Goal: Navigation & Orientation: Find specific page/section

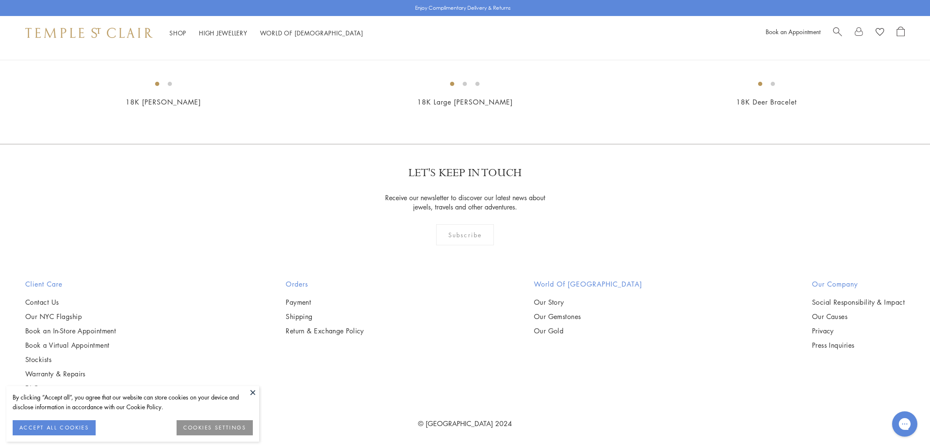
scroll to position [1272, 0]
click at [252, 392] on button at bounding box center [253, 392] width 13 height 13
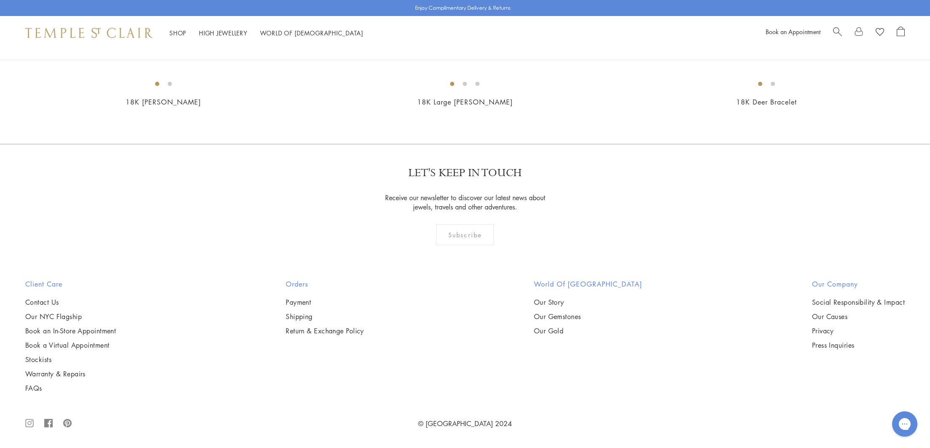
scroll to position [1398, 0]
click at [0, 0] on img at bounding box center [0, 0] width 0 height 0
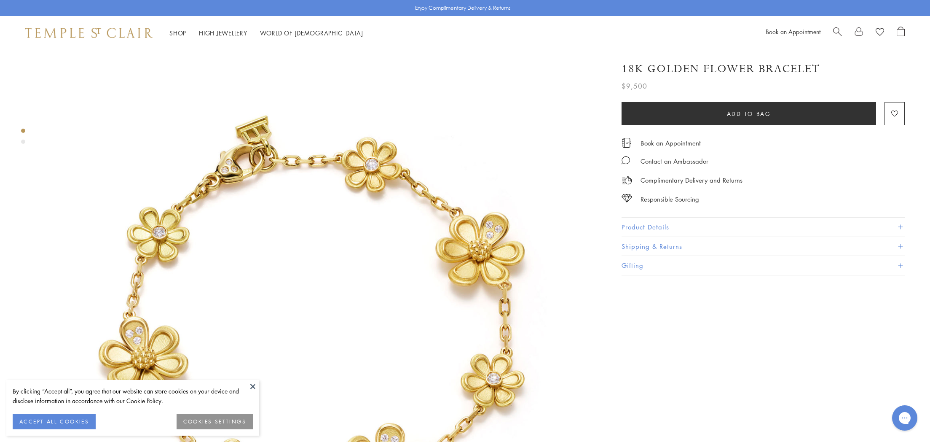
click at [249, 386] on button at bounding box center [253, 386] width 13 height 13
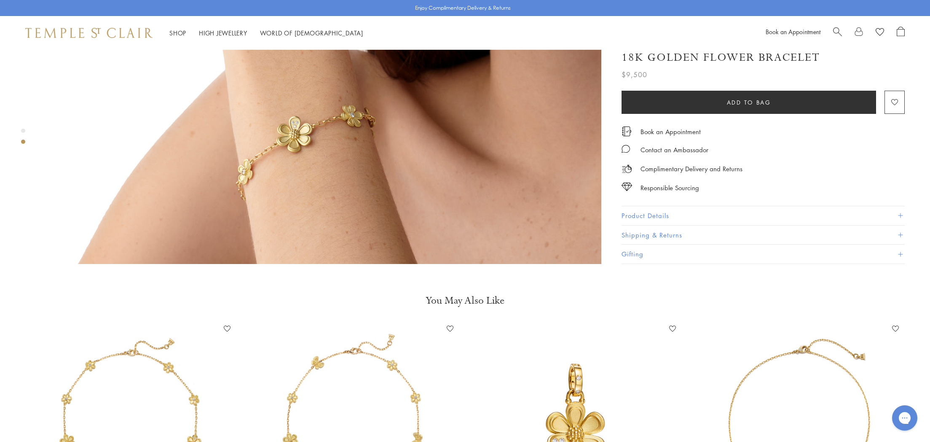
scroll to position [1047, 0]
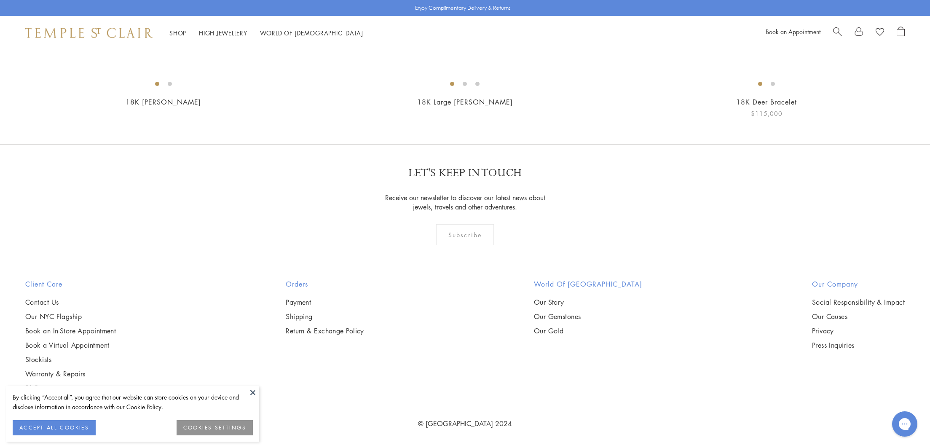
scroll to position [4425, 0]
click at [252, 394] on button at bounding box center [253, 392] width 13 height 13
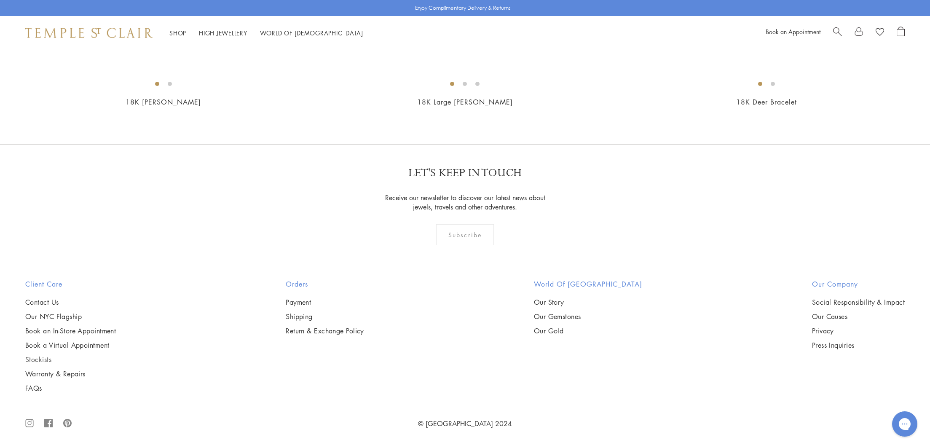
click at [39, 355] on link "Stockists" at bounding box center [70, 359] width 91 height 9
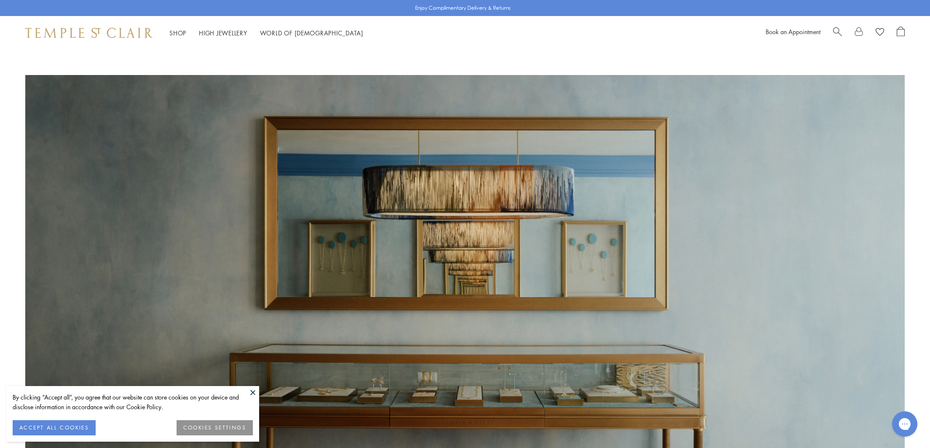
click at [209, 427] on button "COOKIES SETTINGS" at bounding box center [215, 427] width 76 height 15
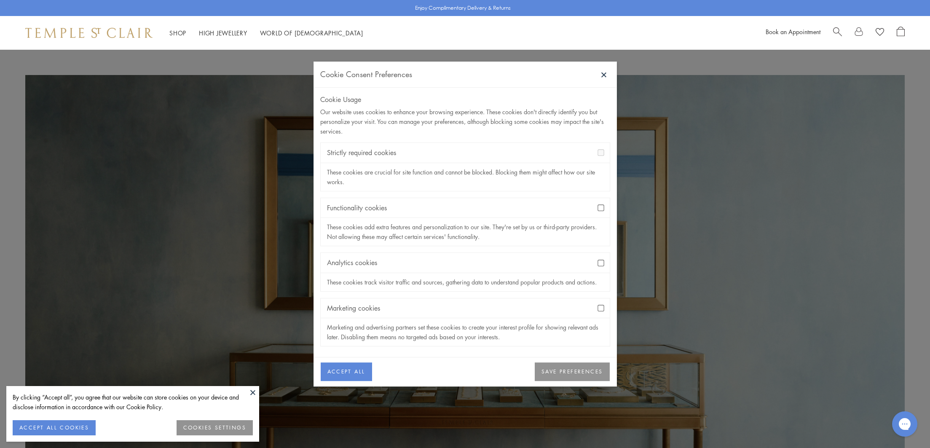
click at [582, 374] on button "SAVE PREFERENCES" at bounding box center [572, 372] width 75 height 19
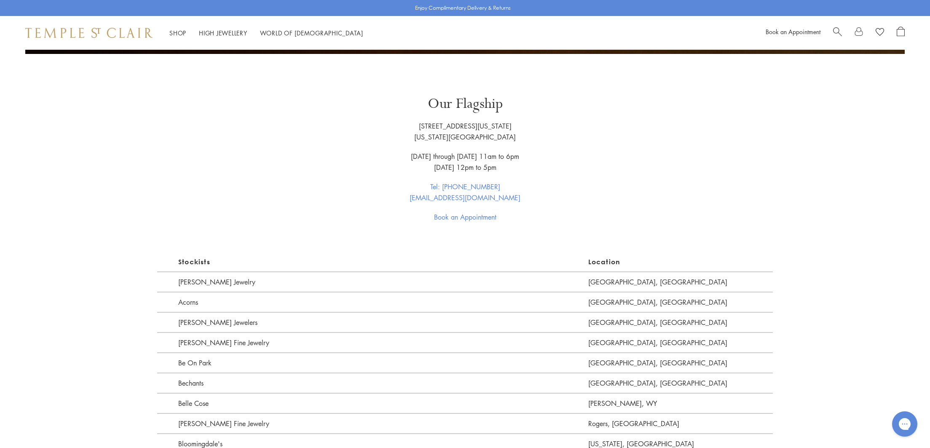
scroll to position [652, 0]
